Goal: Information Seeking & Learning: Learn about a topic

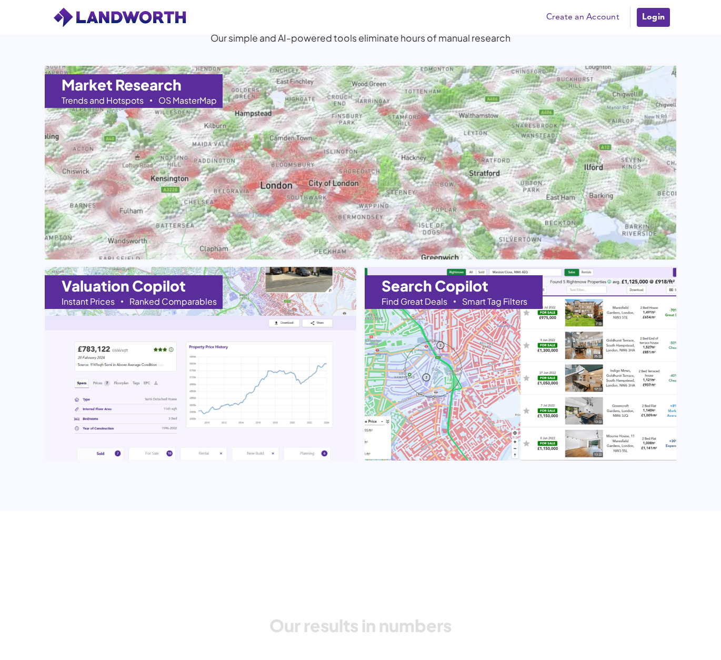
scroll to position [1038, 0]
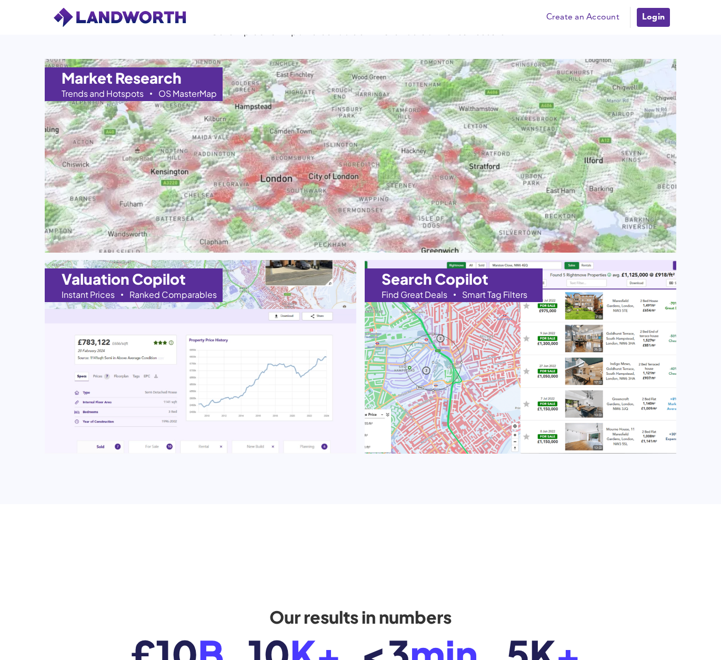
click at [115, 285] on h1 "Valuation Copilot" at bounding box center [124, 279] width 124 height 15
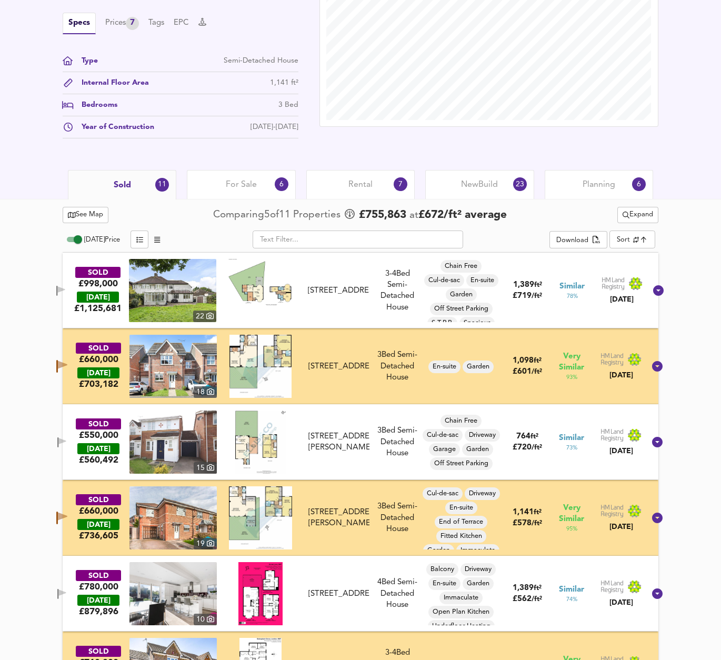
scroll to position [339, 0]
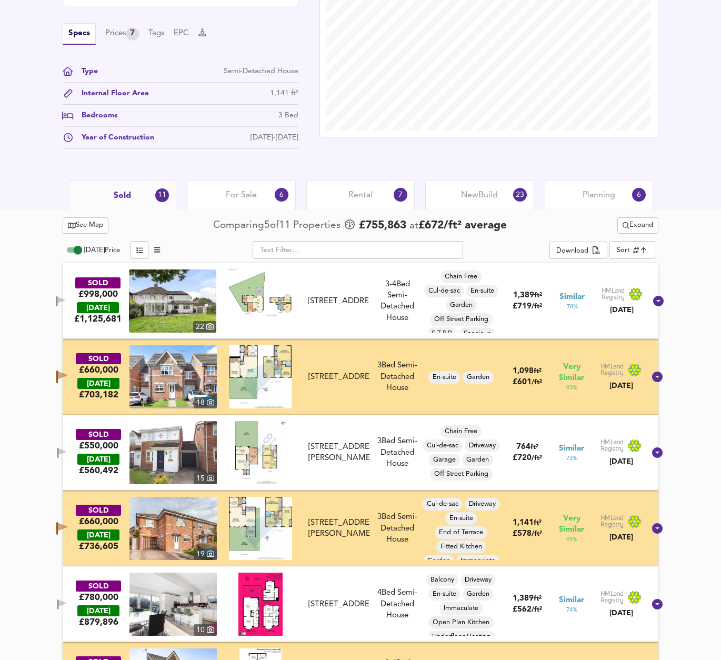
click at [32, 315] on div "See Map Comparing 5 of 11 Properties £ 755,863 at £ 672 / ft² average Expand To…" at bounding box center [360, 655] width 721 height 892
click at [111, 294] on div "£998,000" at bounding box center [97, 294] width 39 height 12
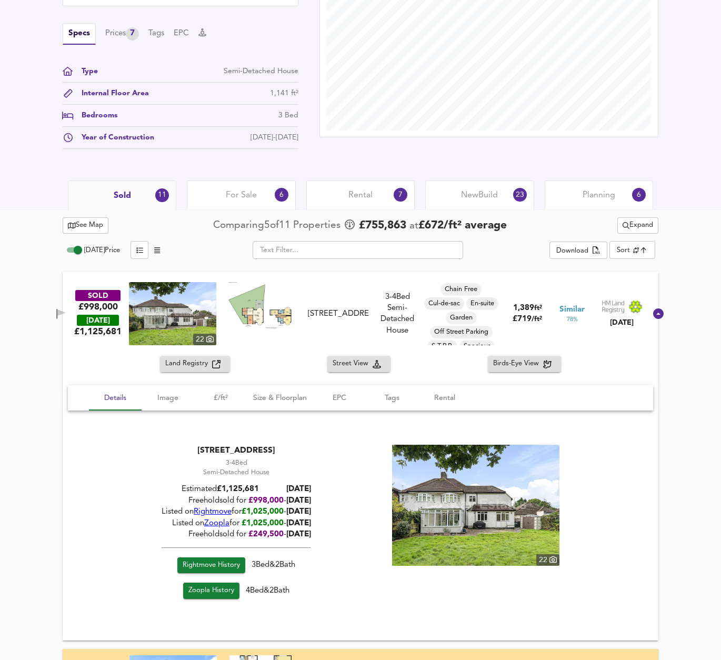
drag, startPoint x: 245, startPoint y: 502, endPoint x: 365, endPoint y: 542, distance: 126.5
click at [365, 542] on div "11 Copthall Gardens, NW7 2NG 3-4 Bed Rightmove thinks this is a 3 bed but Zoopl…" at bounding box center [361, 524] width 560 height 158
click at [364, 499] on div "11 Copthall Gardens, NW7 2NG 3-4 Bed Rightmove thinks this is a 3 bed but Zoopl…" at bounding box center [361, 524] width 560 height 158
drag, startPoint x: 253, startPoint y: 565, endPoint x: 300, endPoint y: 565, distance: 47.4
click at [300, 565] on div "Rightmove History 3 Bed & 2 Bath" at bounding box center [236, 570] width 149 height 26
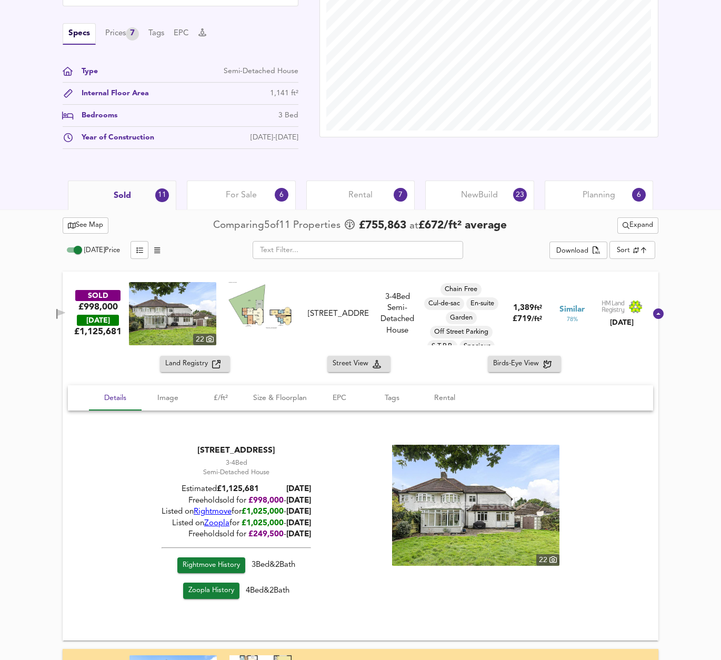
click at [275, 589] on div "Zoopla History 4 Bed & 2 Bath" at bounding box center [236, 593] width 149 height 21
click at [271, 394] on span "Size & Floorplan" at bounding box center [280, 397] width 54 height 13
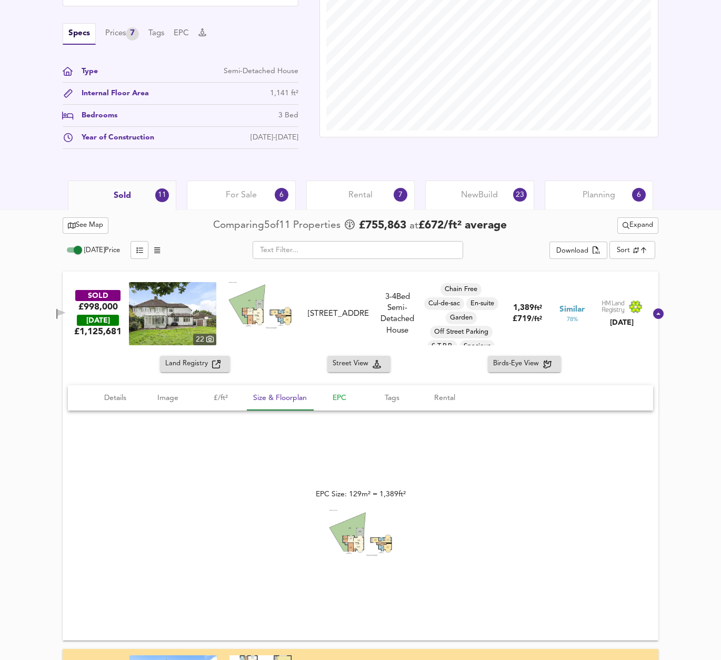
click at [340, 398] on span "EPC" at bounding box center [339, 397] width 40 height 13
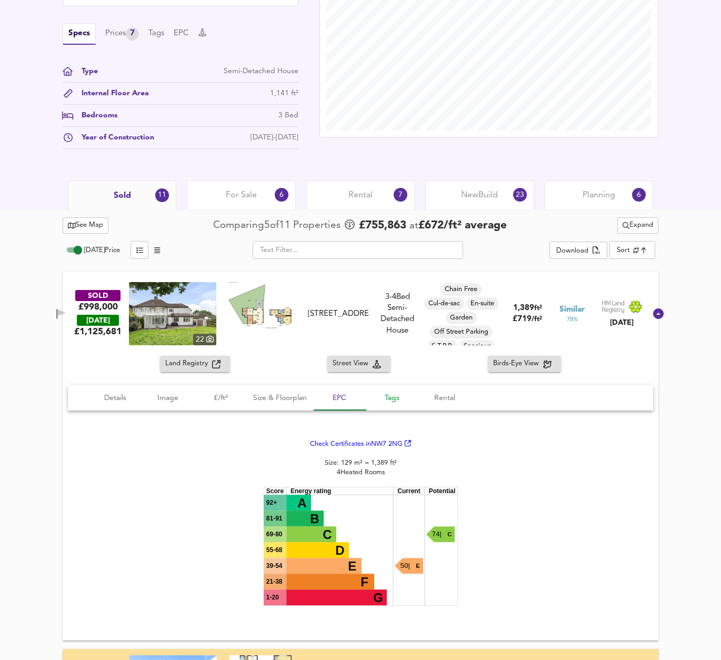
click at [394, 398] on span "Tags" at bounding box center [392, 397] width 40 height 13
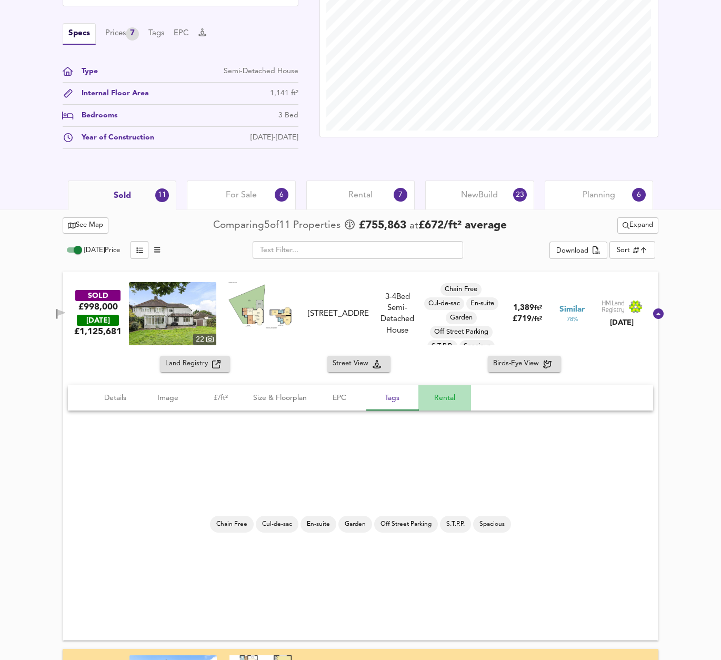
click at [445, 396] on span "Rental" at bounding box center [445, 397] width 40 height 13
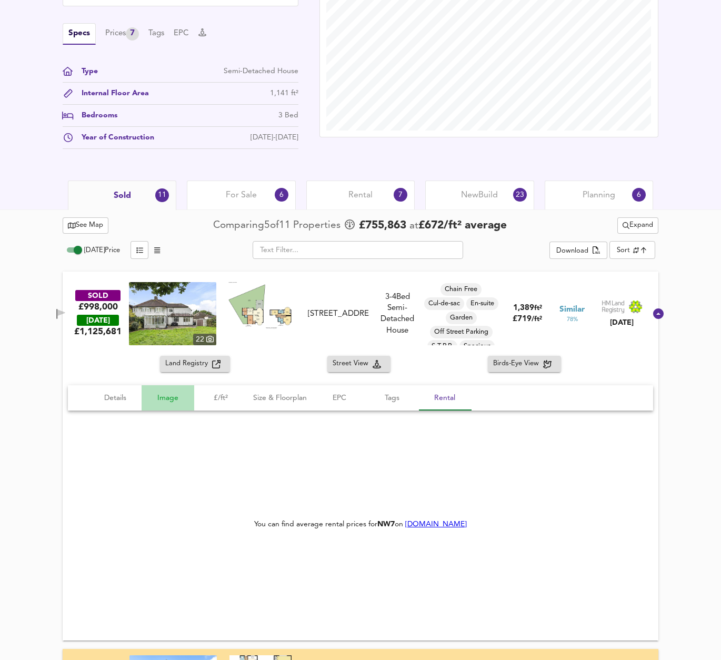
click at [175, 398] on span "Image" at bounding box center [168, 397] width 40 height 13
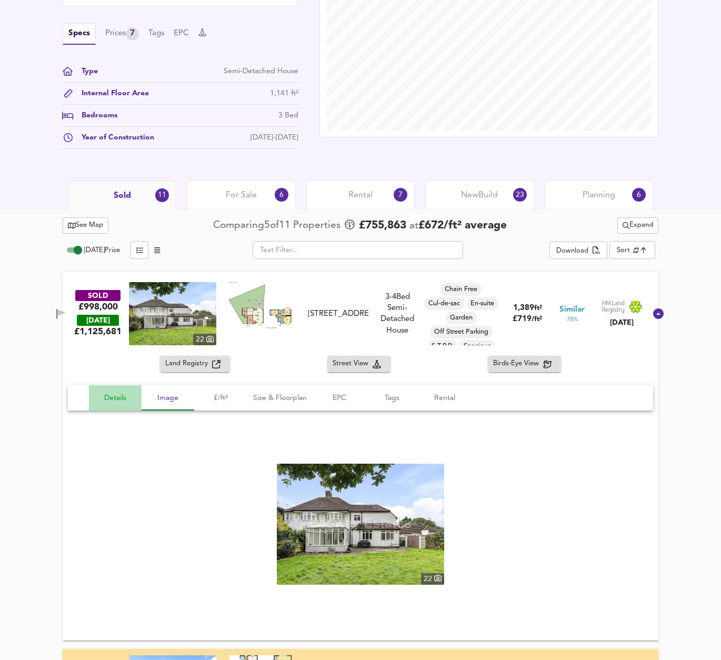
click at [112, 399] on span "Details" at bounding box center [115, 397] width 40 height 13
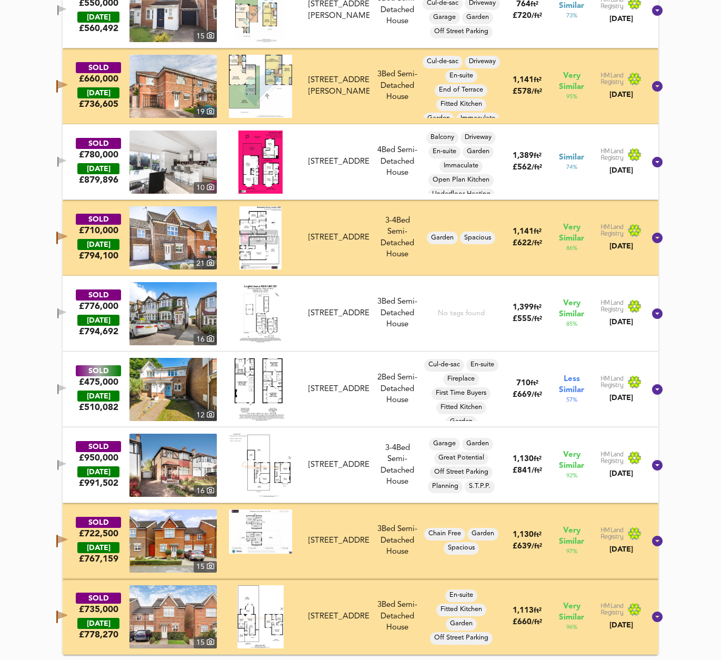
scroll to position [0, 0]
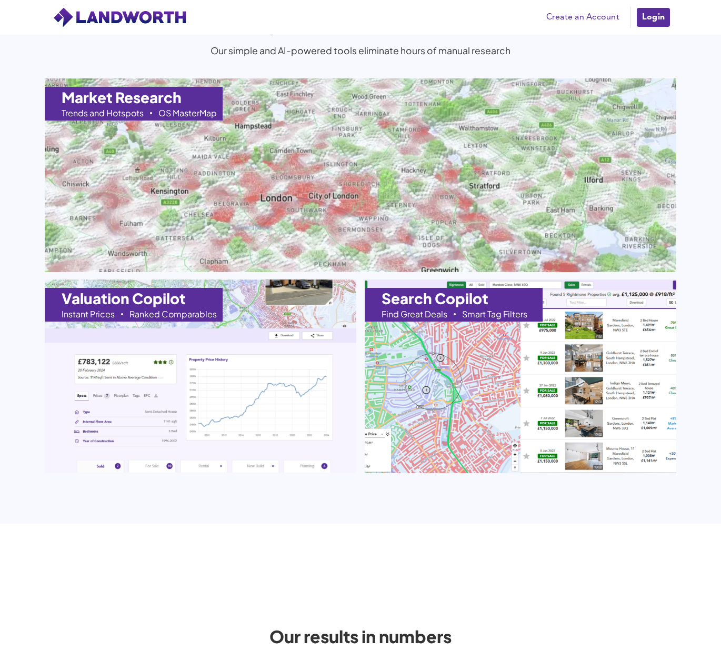
click at [431, 299] on h1 "Search Copilot" at bounding box center [434, 298] width 107 height 15
